Goal: Navigation & Orientation: Find specific page/section

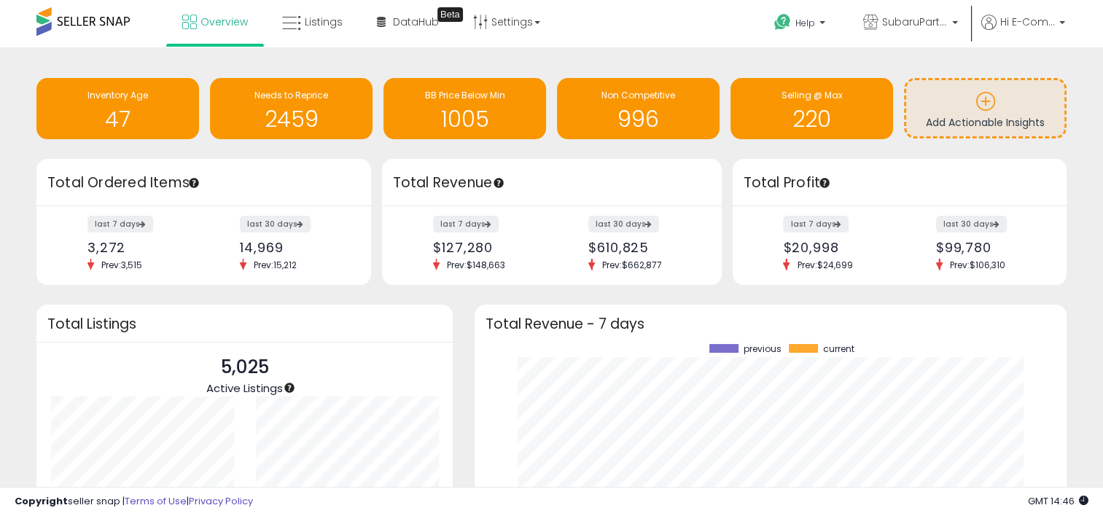
scroll to position [202, 562]
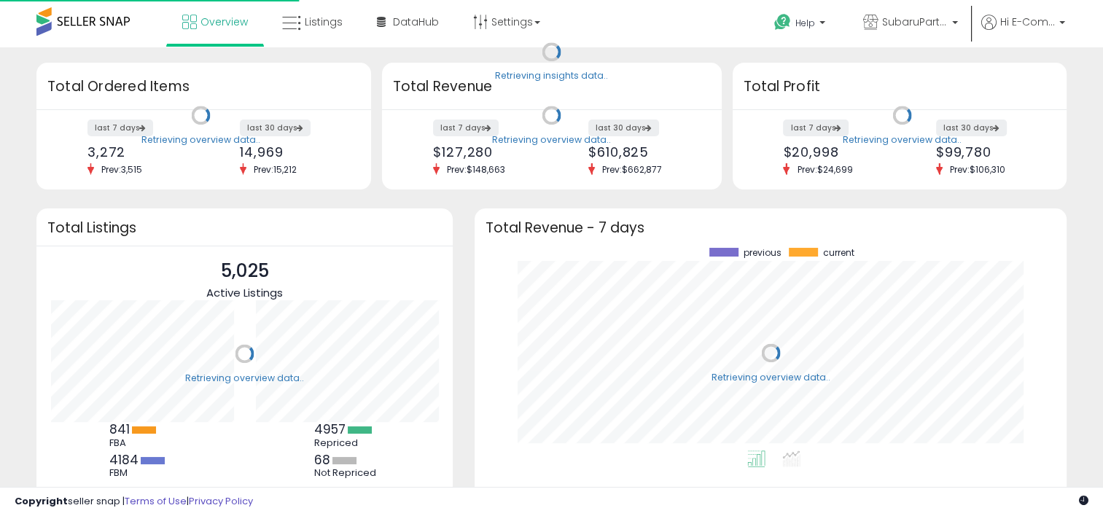
scroll to position [202, 562]
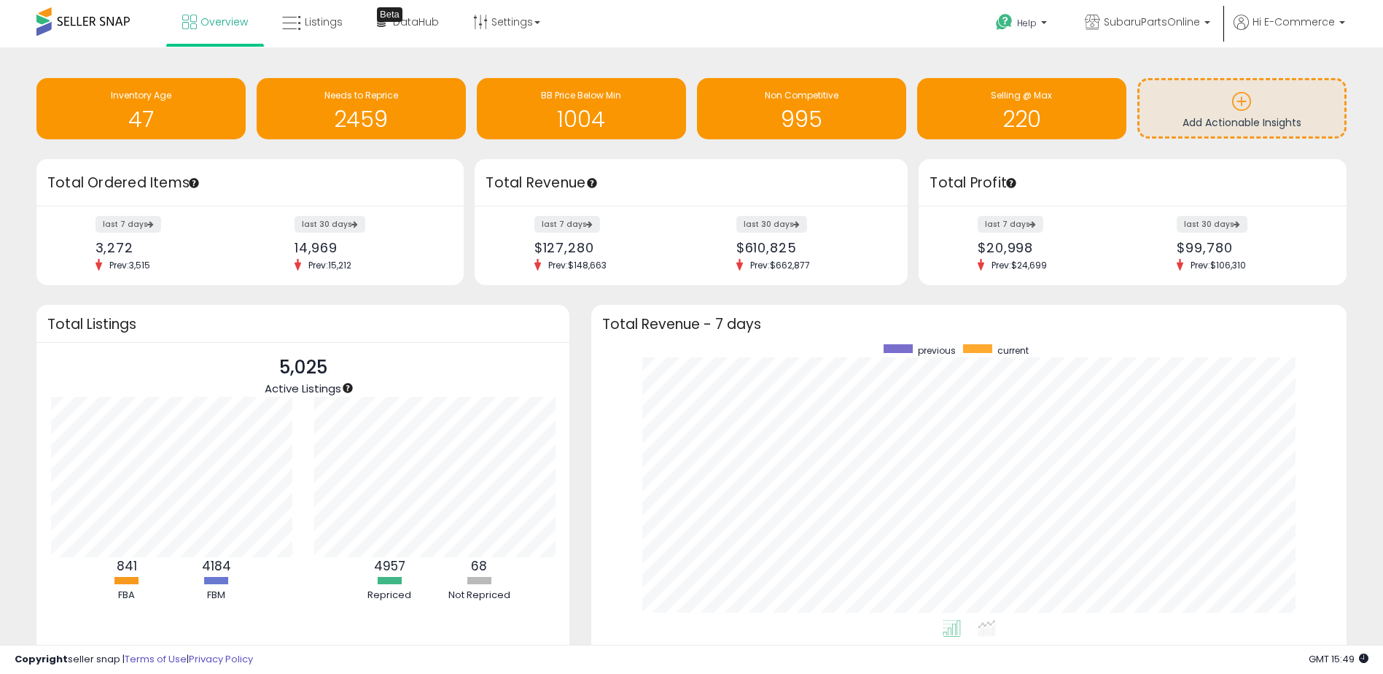
scroll to position [276, 726]
